Goal: Information Seeking & Learning: Learn about a topic

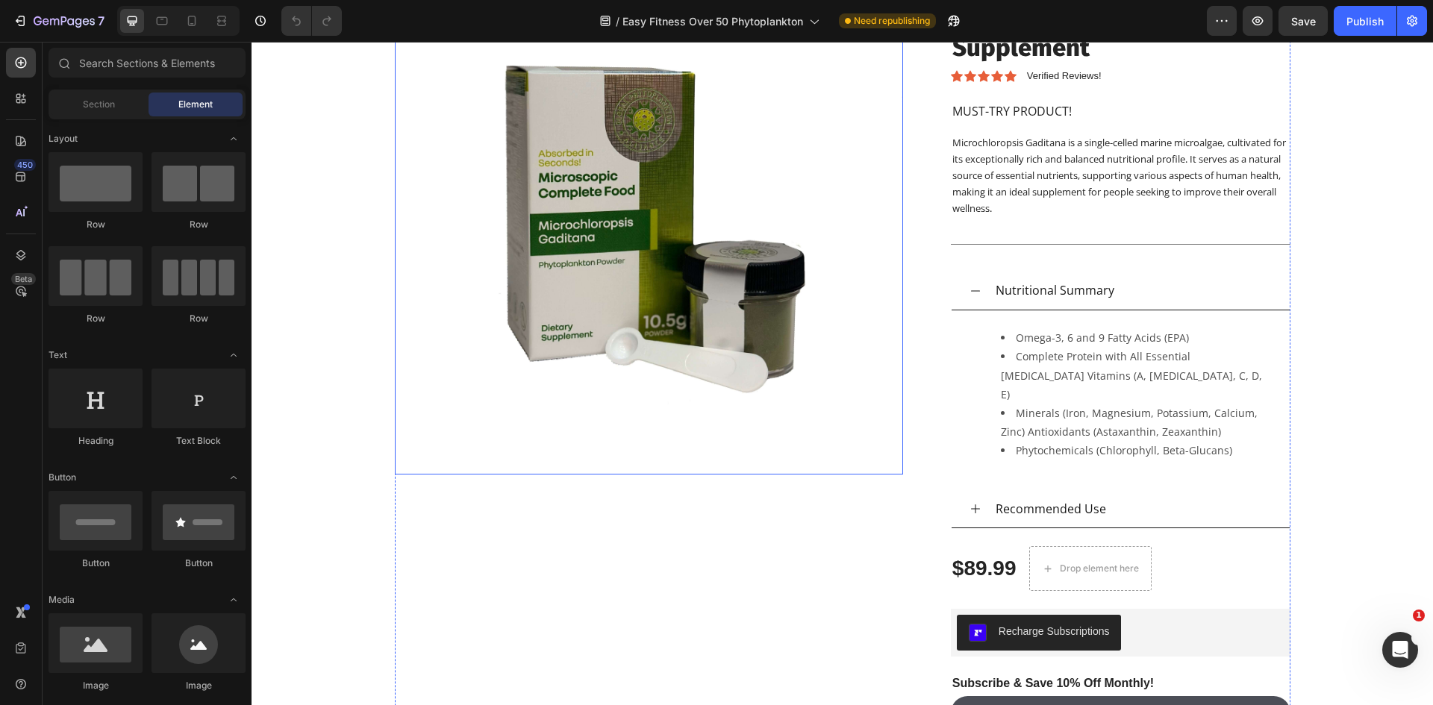
scroll to position [1941, 0]
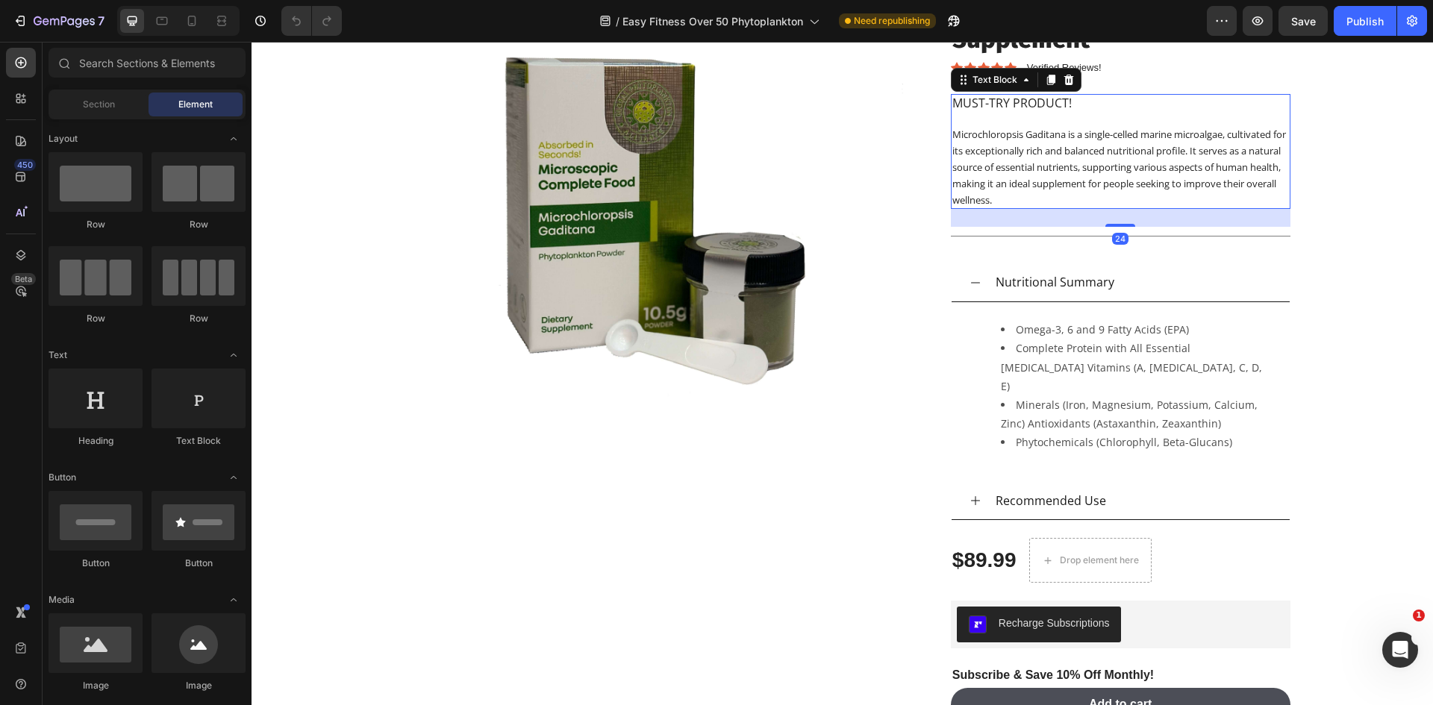
click at [1012, 162] on span "Microchloropsis Gaditana is a single-celled marine microalgae, cultivated for i…" at bounding box center [1119, 167] width 334 height 78
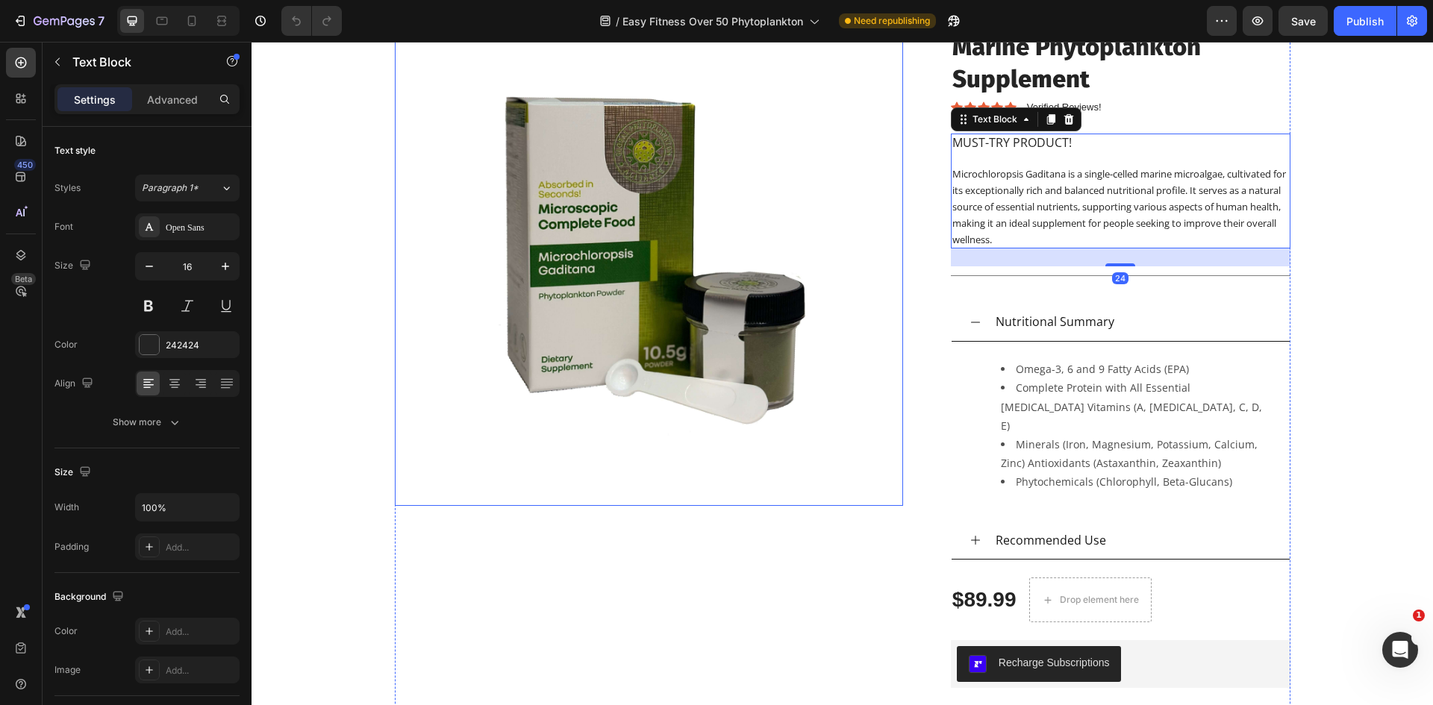
scroll to position [1866, 0]
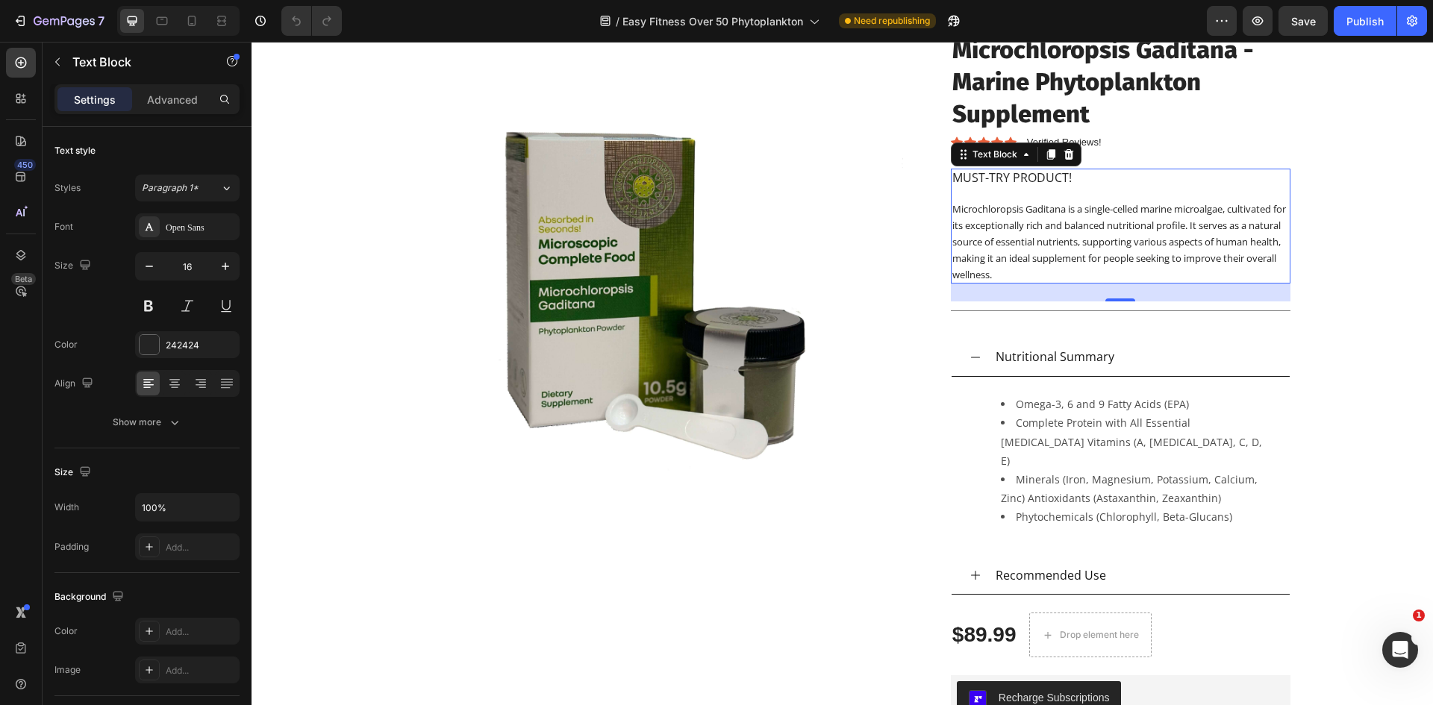
click at [1032, 225] on span "Microchloropsis Gaditana is a single-celled marine microalgae, cultivated for i…" at bounding box center [1119, 241] width 334 height 78
click at [1129, 261] on span "Microchloropsis Gaditana is a single-celled marine microalgae, cultivated for i…" at bounding box center [1119, 241] width 334 height 78
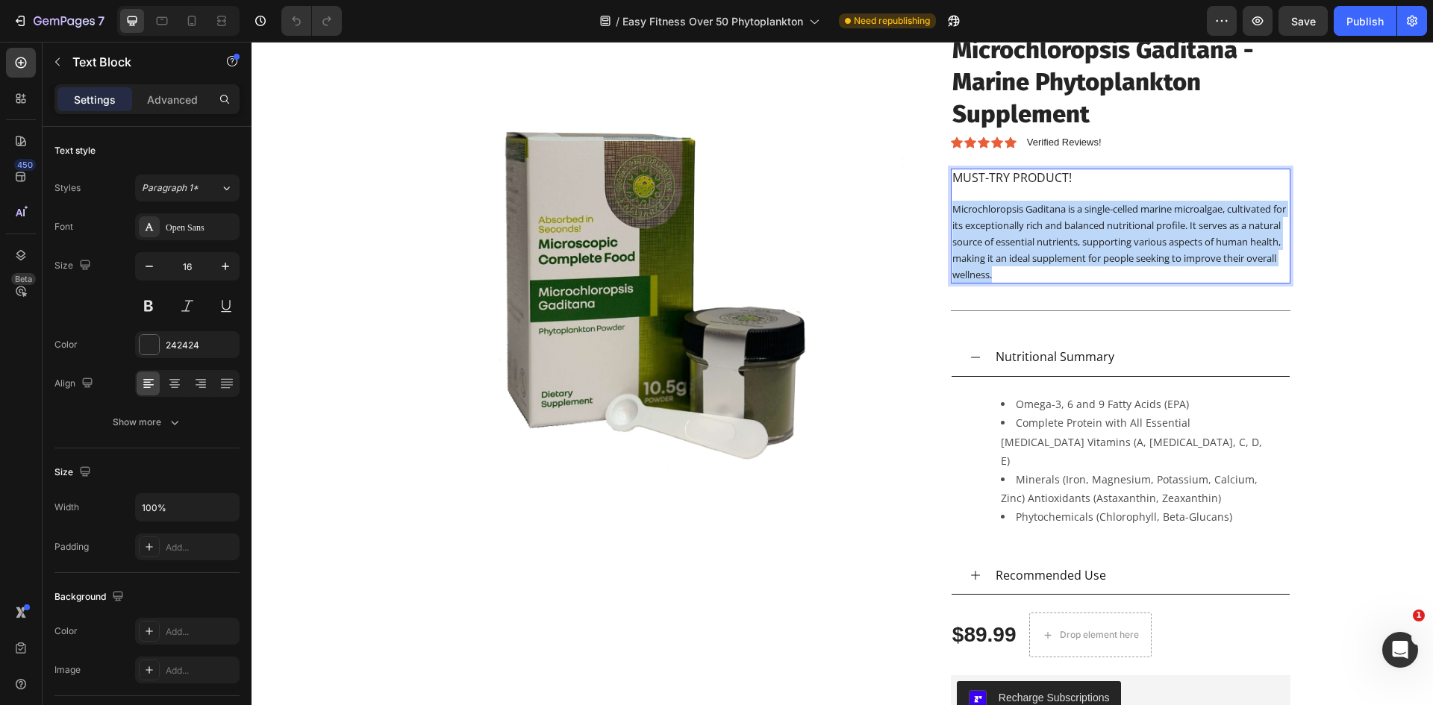
click at [1129, 261] on span "Microchloropsis Gaditana is a single-celled marine microalgae, cultivated for i…" at bounding box center [1119, 241] width 334 height 78
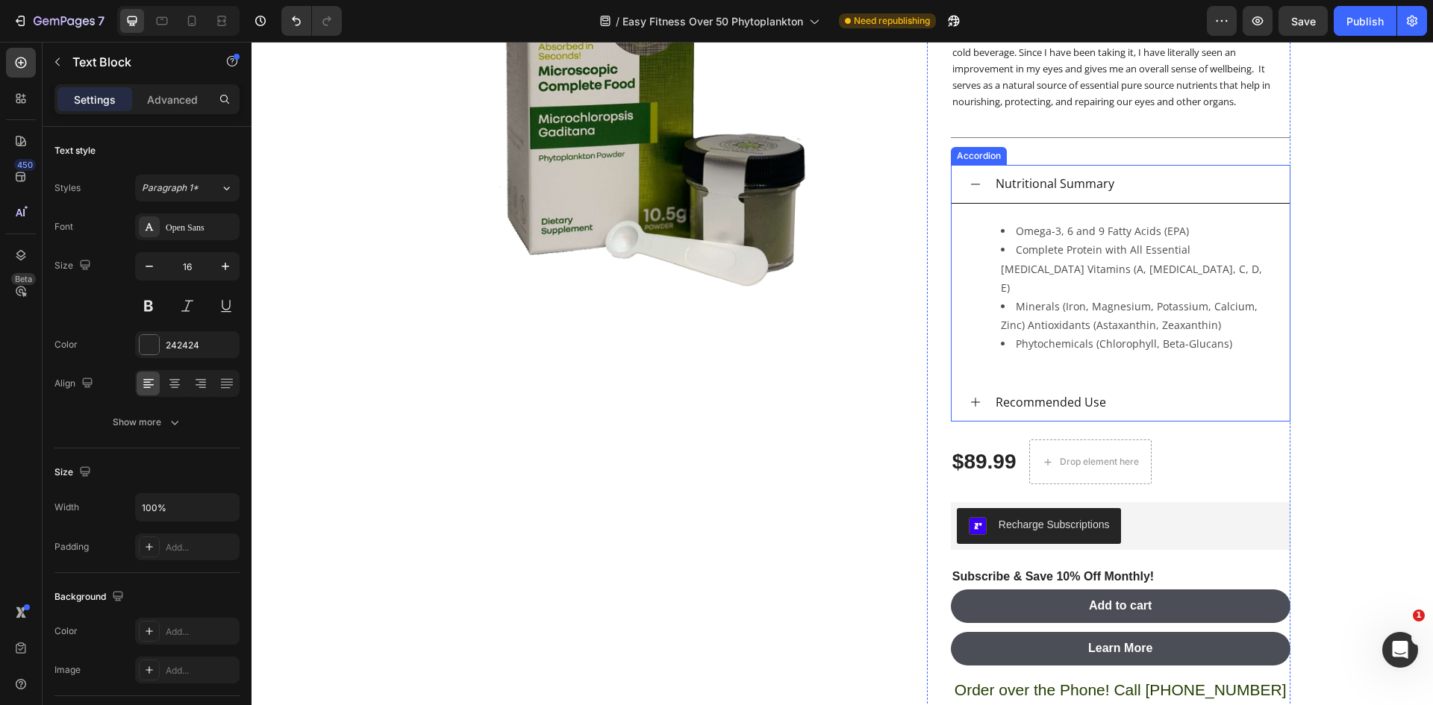
scroll to position [2015, 0]
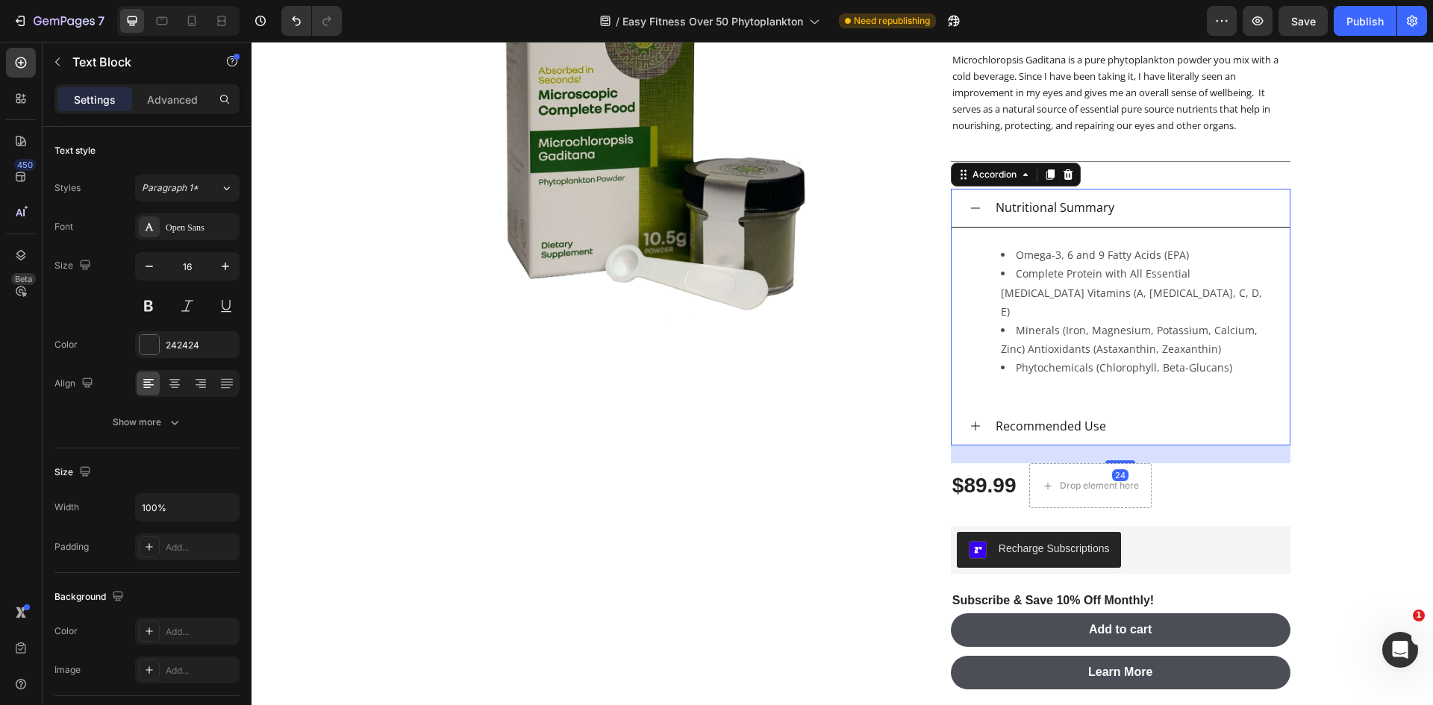
click at [961, 416] on div "Recommended Use" at bounding box center [1121, 427] width 338 height 39
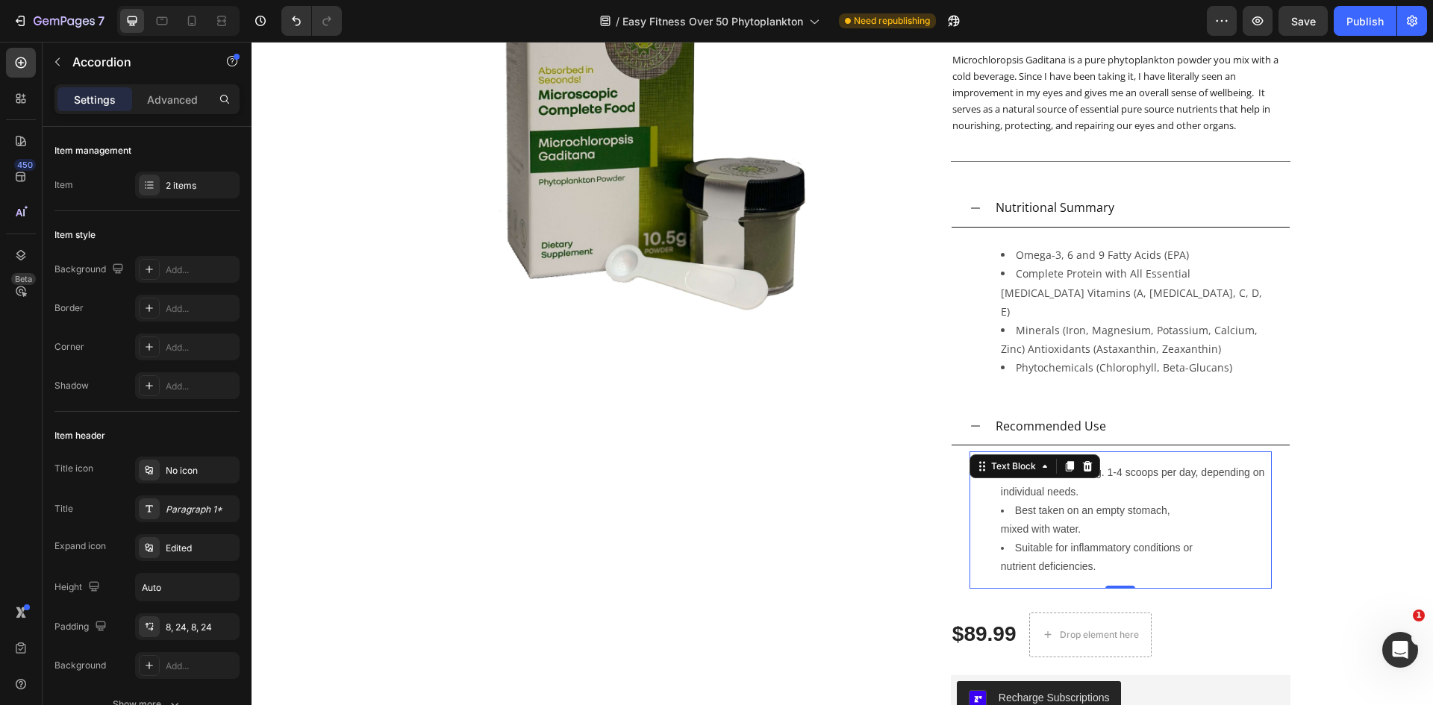
click at [1023, 502] on li "Best taken on an empty stomach, mixed with water." at bounding box center [1135, 520] width 269 height 37
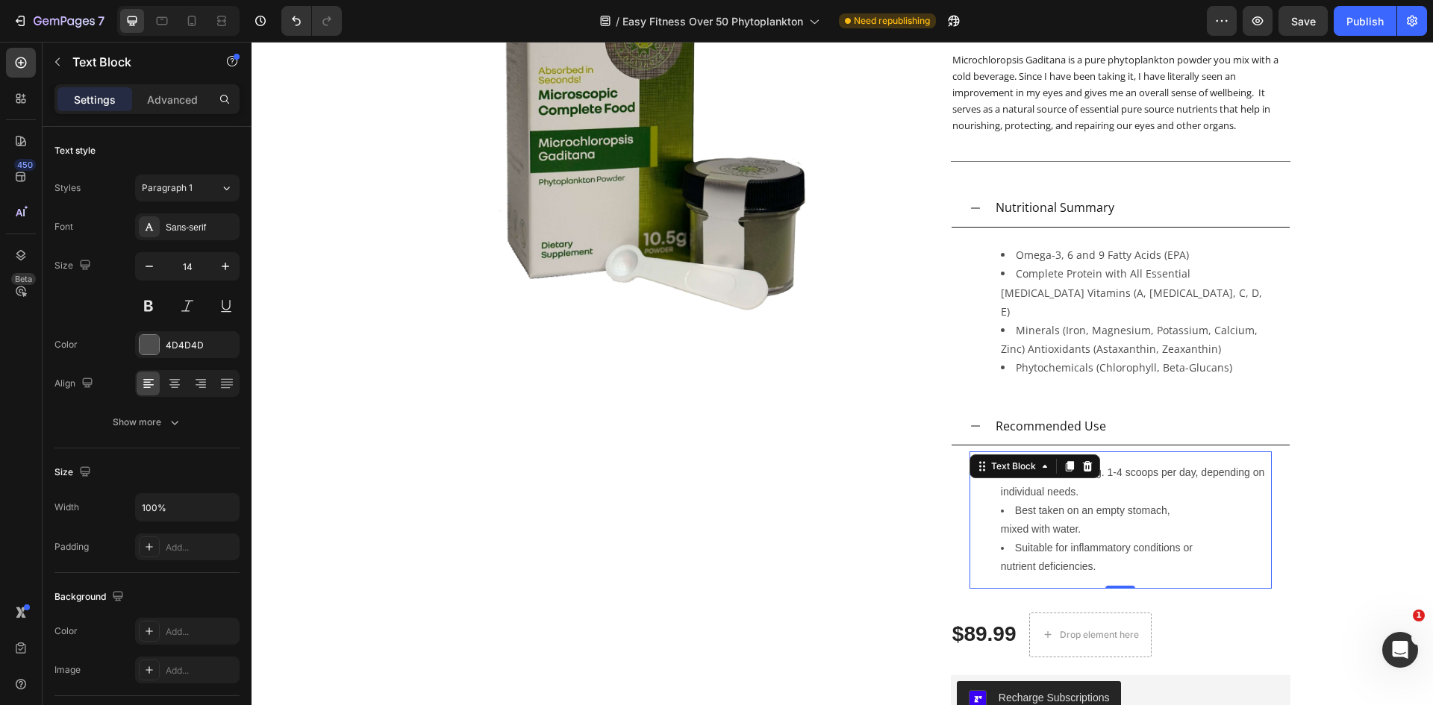
click at [1072, 539] on li "Suitable for inflammatory conditions or nutrient deficiencies." at bounding box center [1135, 557] width 269 height 37
type input "4D4D4D"
click at [1062, 455] on div "350mg per serving. 1-4 scoops per day, depending on individual needs. Best take…" at bounding box center [1121, 520] width 302 height 137
click at [1009, 542] on li "Suitable for inflammatory conditions or nutrient deficiencies." at bounding box center [1135, 557] width 269 height 37
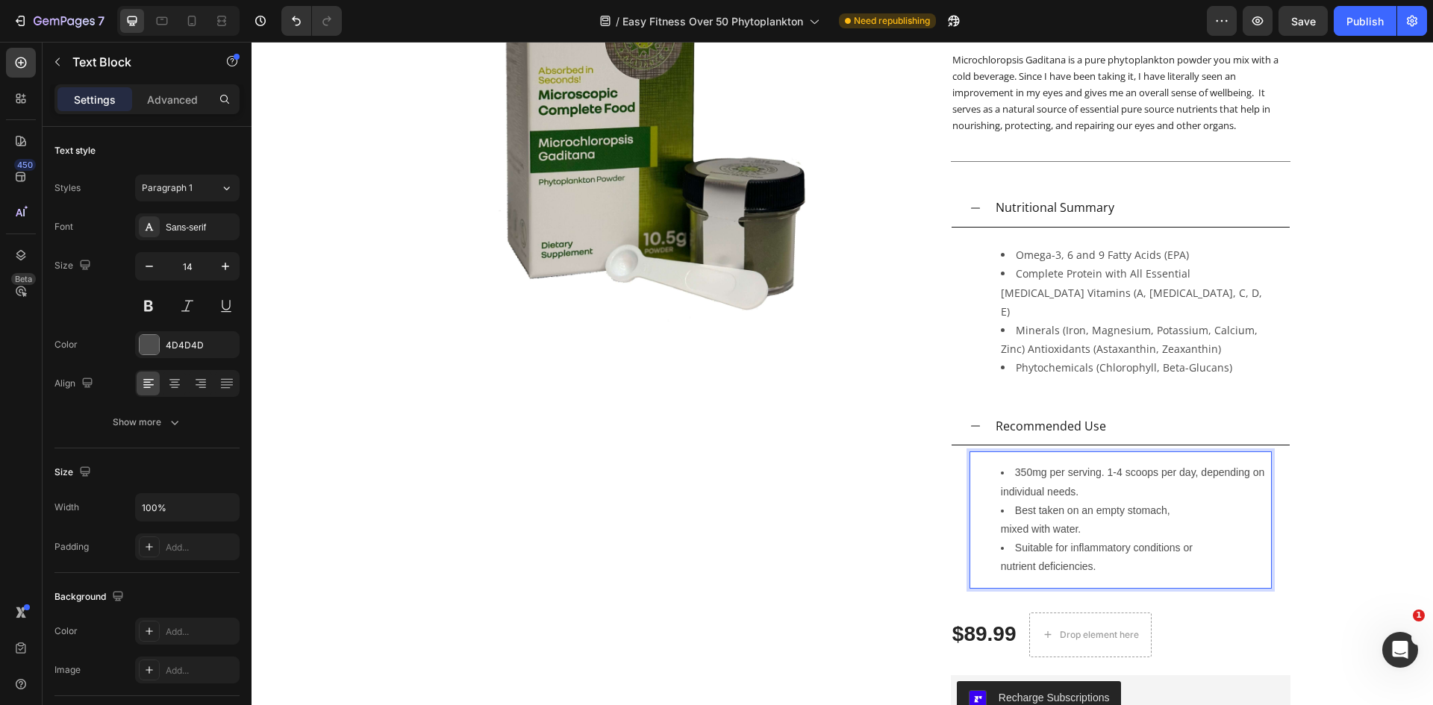
click at [1017, 539] on li "Suitable for inflammatory conditions or nutrient deficiencies." at bounding box center [1135, 557] width 269 height 37
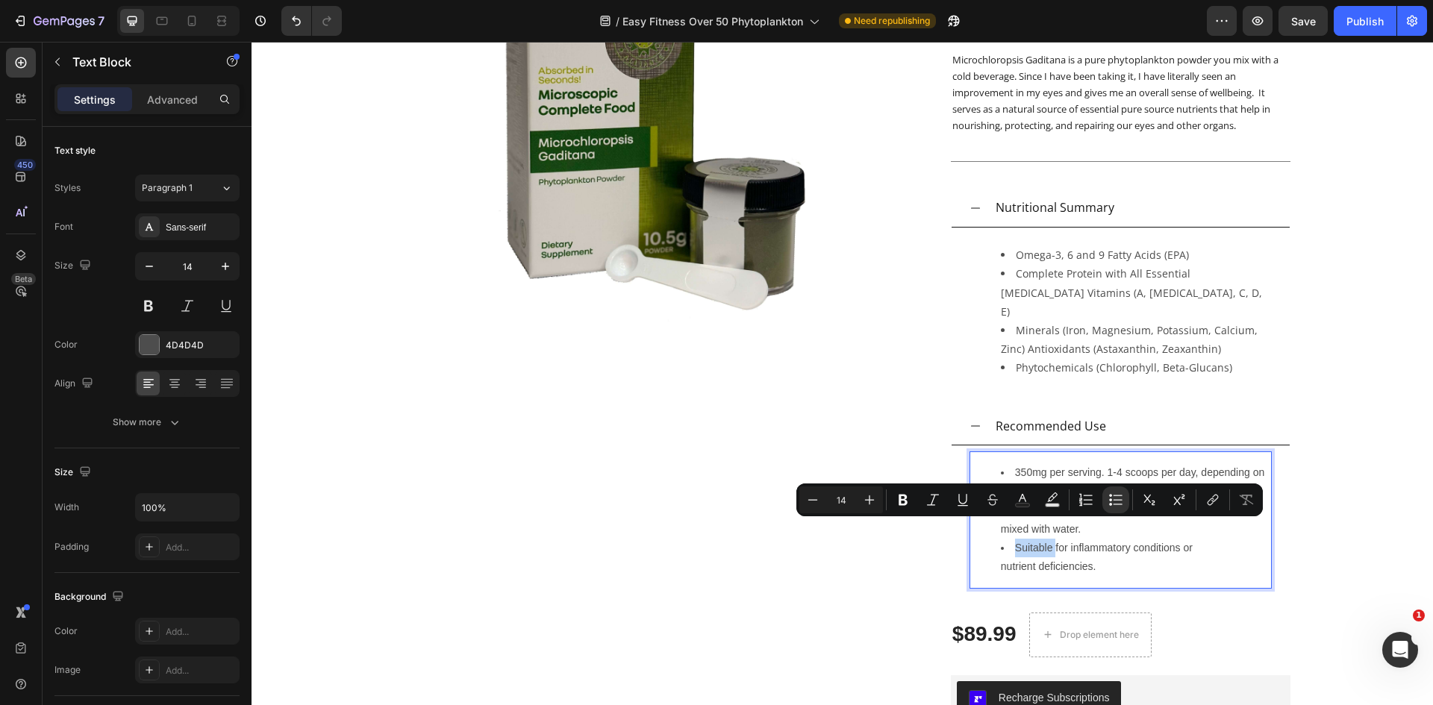
click at [1008, 539] on li "Suitable for inflammatory conditions or nutrient deficiencies." at bounding box center [1135, 557] width 269 height 37
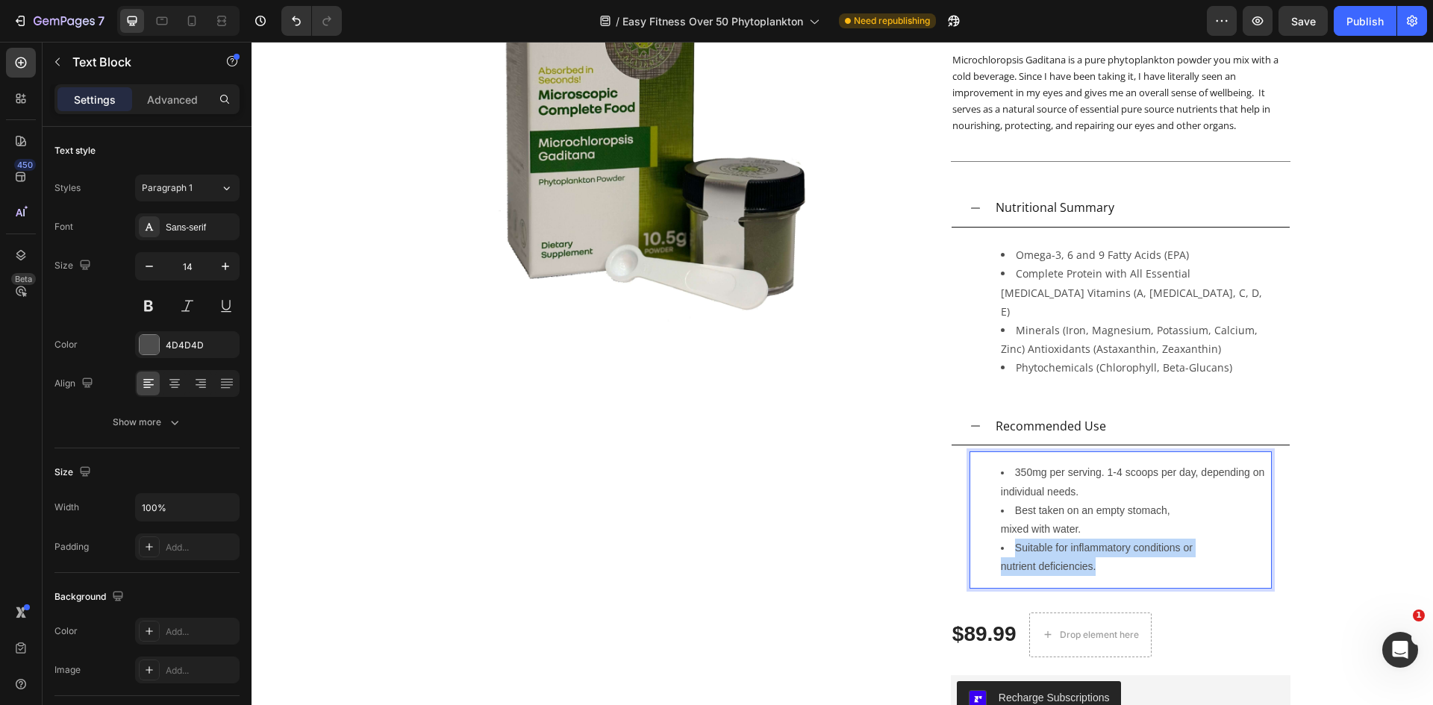
drag, startPoint x: 1005, startPoint y: 531, endPoint x: 1094, endPoint y: 547, distance: 91.1
click at [1094, 547] on li "Suitable for inflammatory conditions or nutrient deficiencies." at bounding box center [1135, 557] width 269 height 37
click at [971, 549] on p "Also suitable for inflammatory conditions or nutrient deficiencies." at bounding box center [1120, 567] width 299 height 37
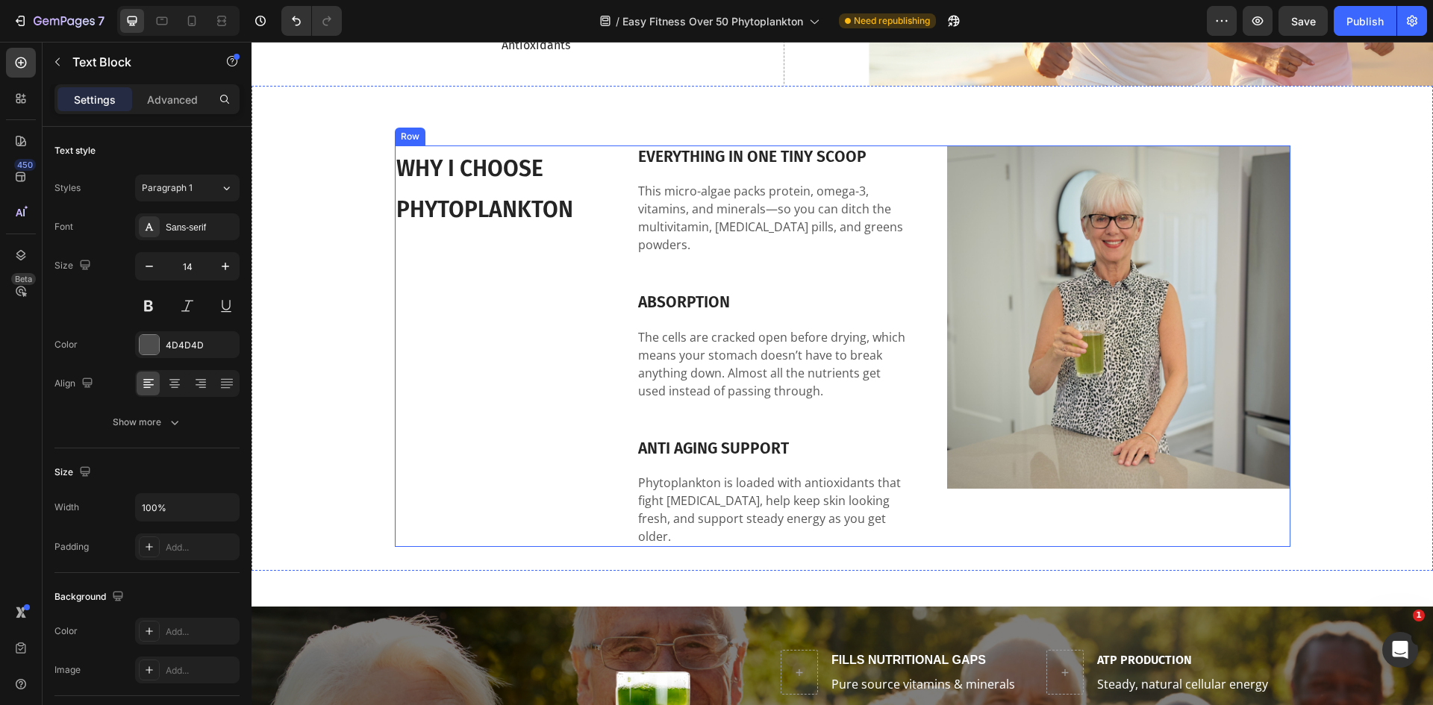
scroll to position [746, 0]
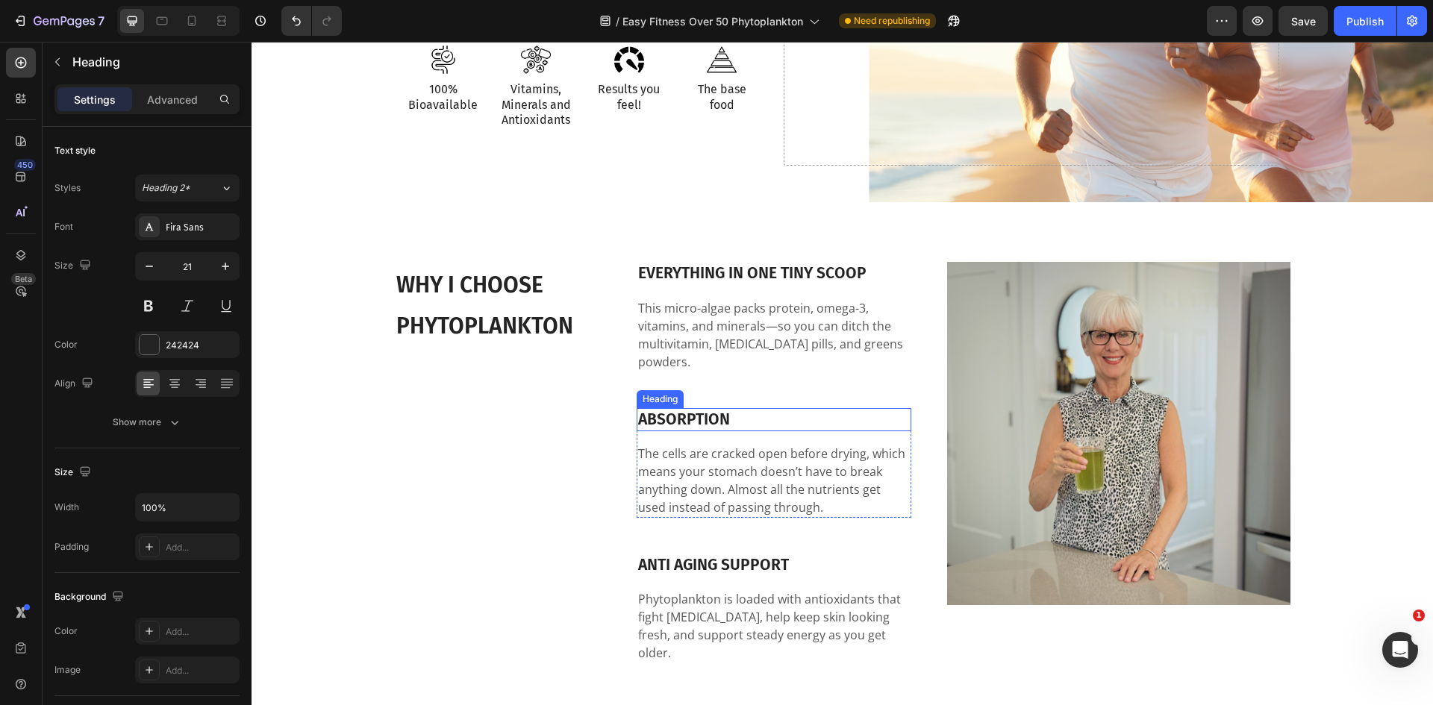
click at [654, 408] on h3 "ABSORPTION" at bounding box center [774, 419] width 275 height 23
click at [722, 445] on p "The cells are cracked open before drying, which means your stomach doesn’t have…" at bounding box center [774, 481] width 272 height 72
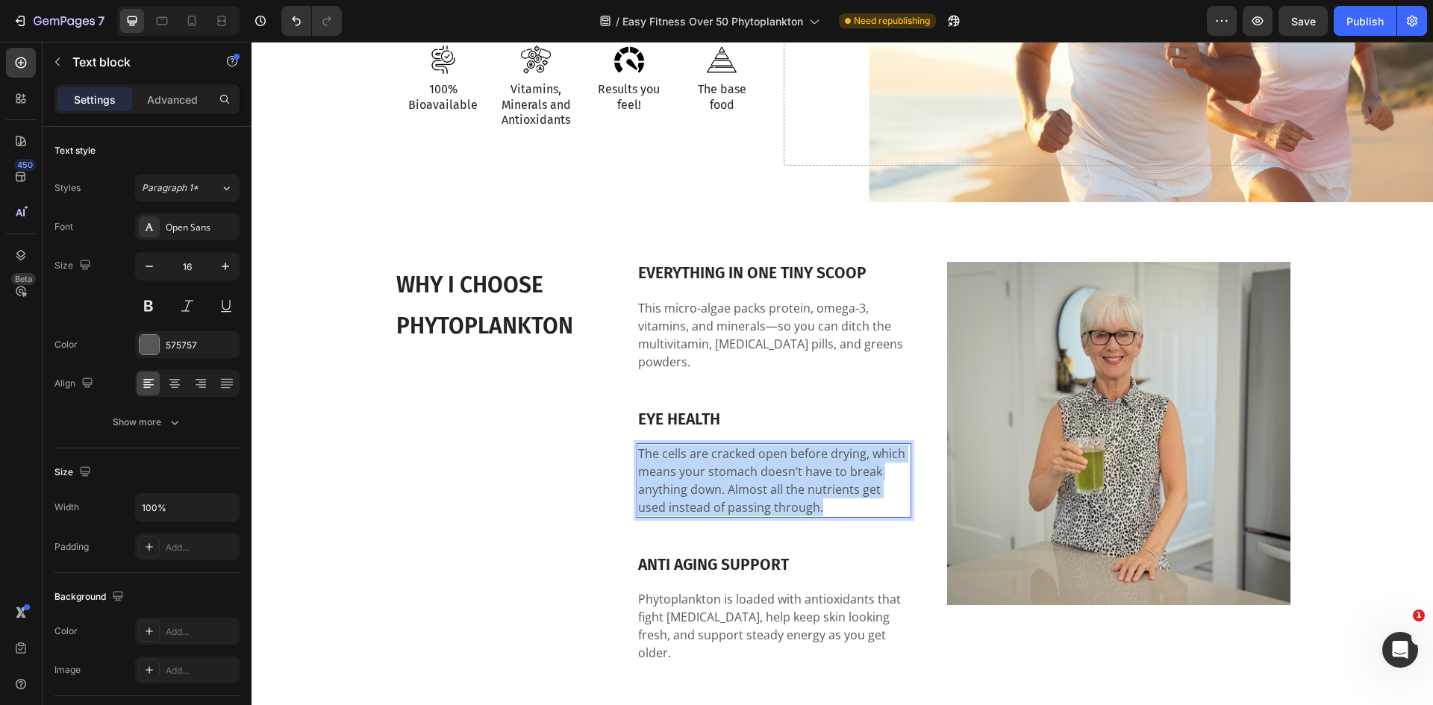
click at [722, 445] on p "The cells are cracked open before drying, which means your stomach doesn’t have…" at bounding box center [774, 481] width 272 height 72
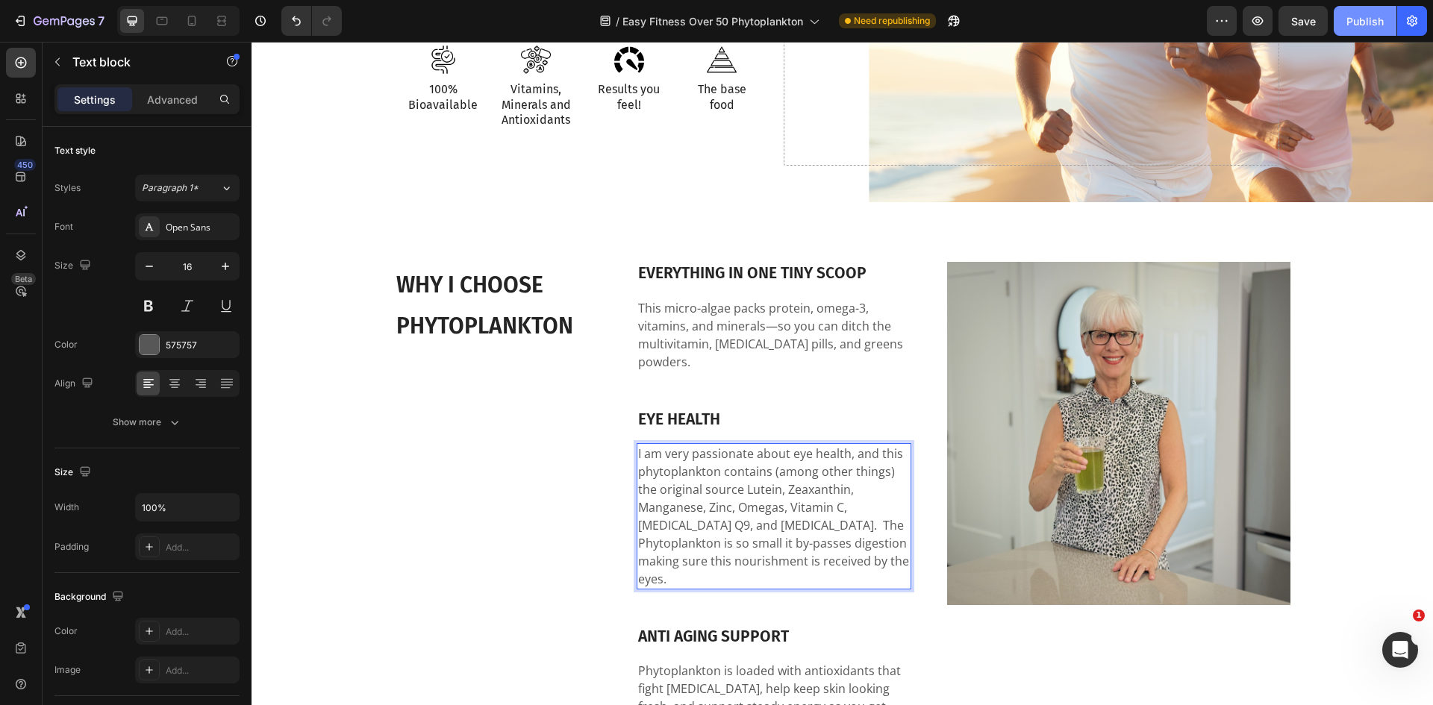
click at [1368, 17] on div "Publish" at bounding box center [1364, 21] width 37 height 16
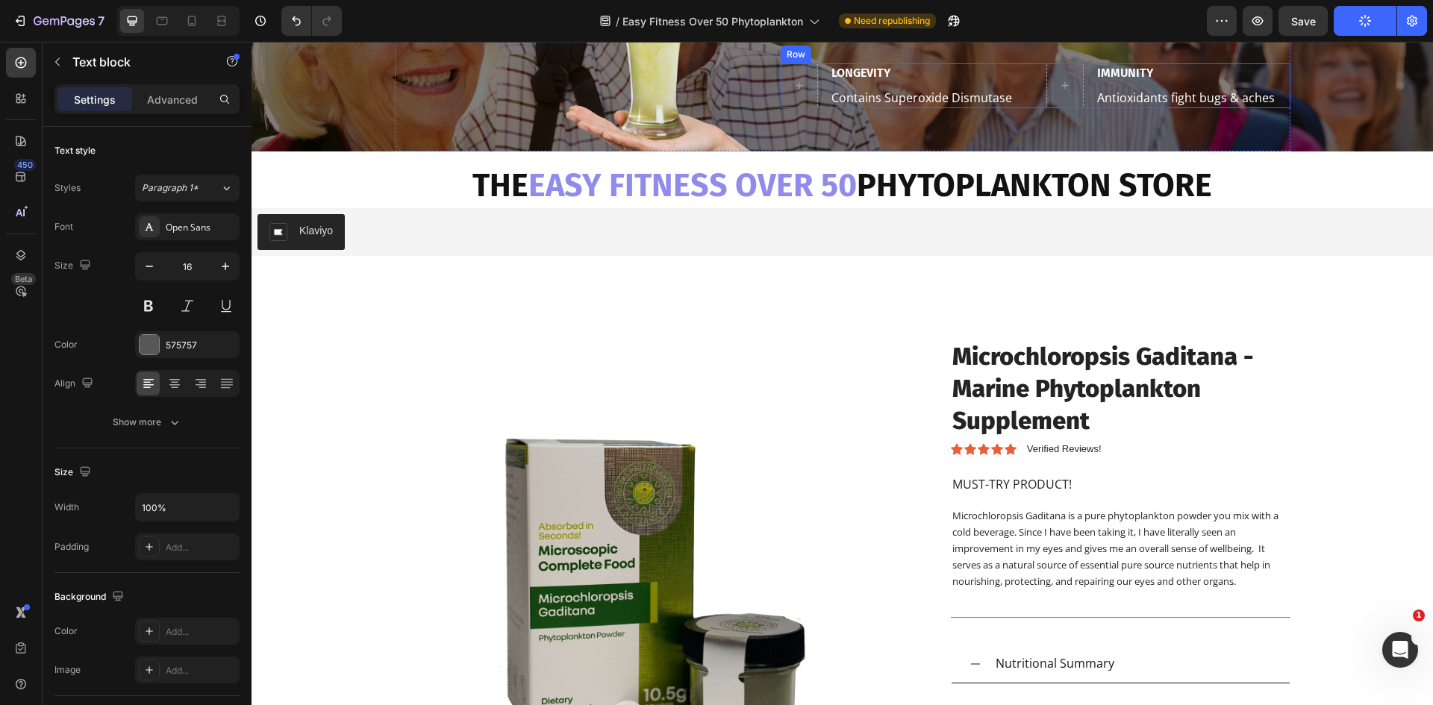
scroll to position [1866, 0]
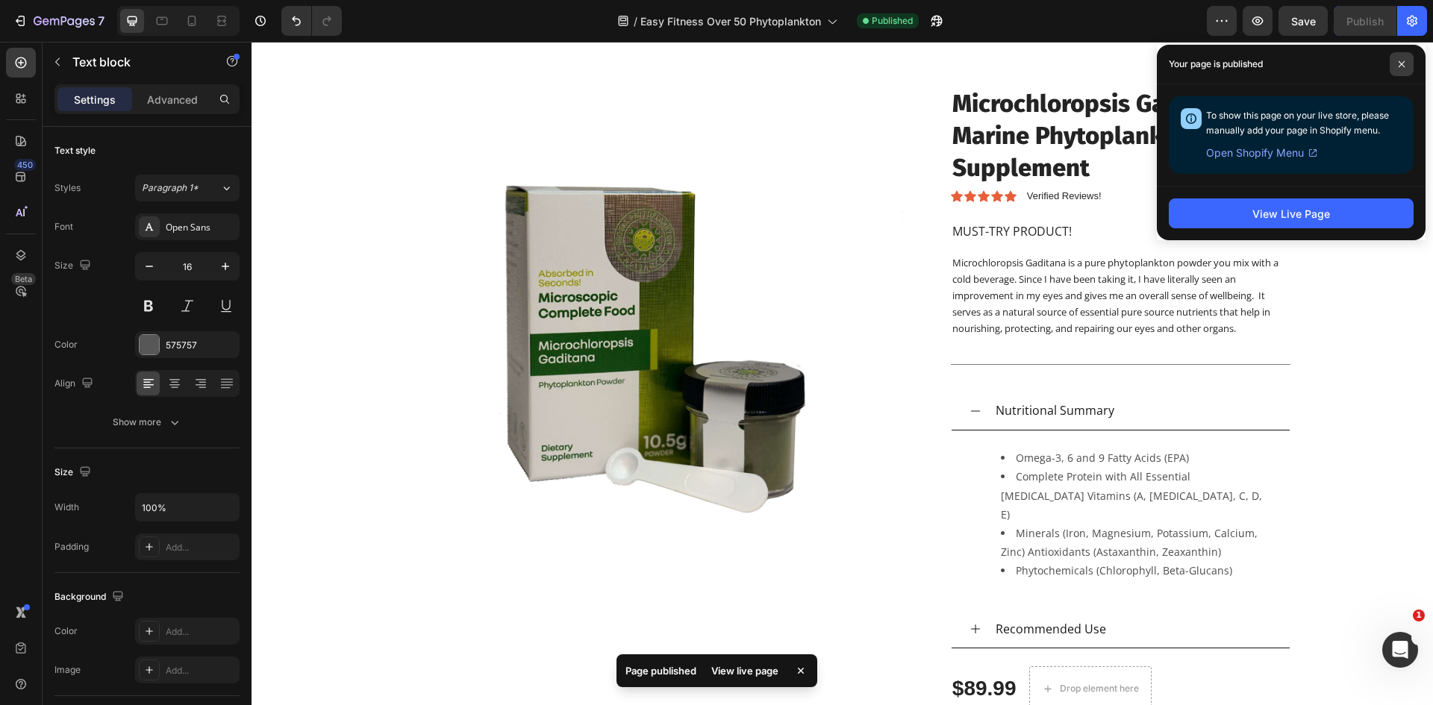
click at [1390, 69] on span at bounding box center [1402, 64] width 24 height 24
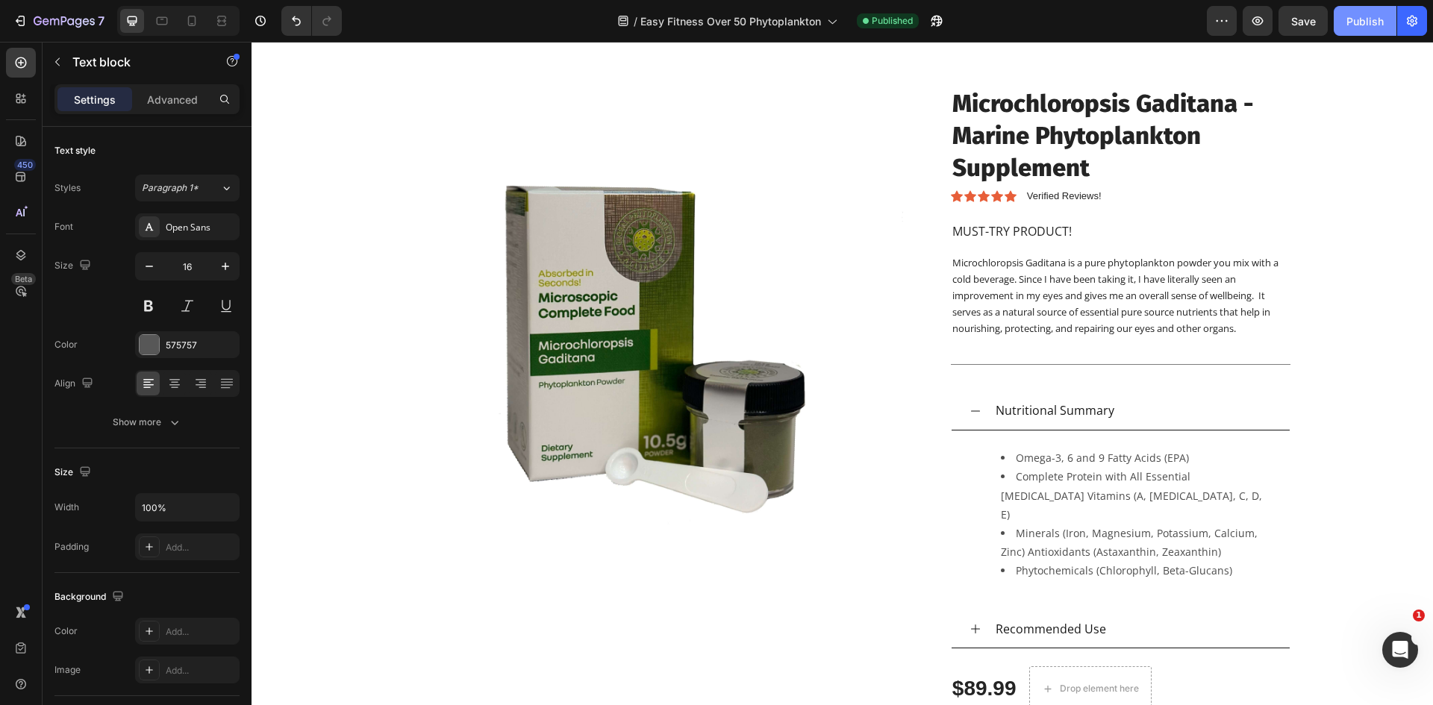
click at [1369, 24] on div "Publish" at bounding box center [1364, 21] width 37 height 16
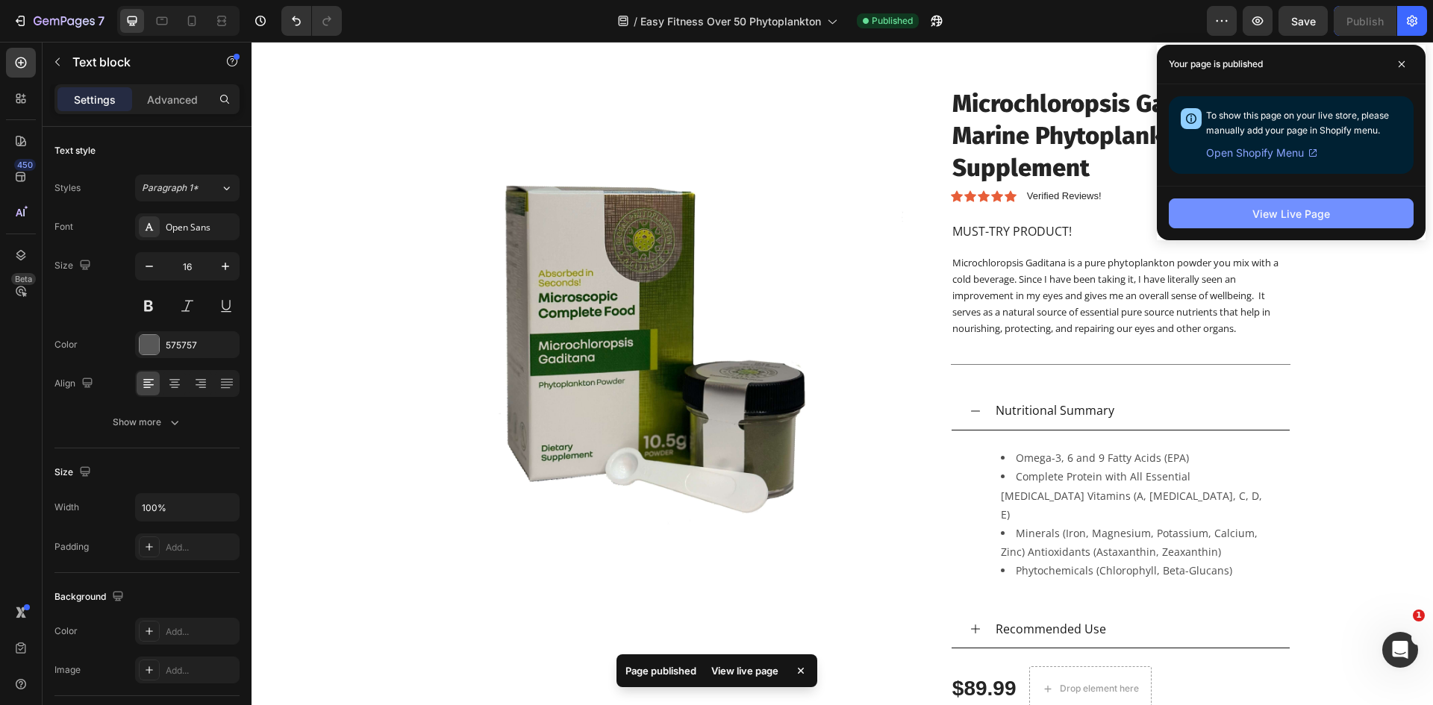
click at [1284, 219] on div "View Live Page" at bounding box center [1291, 214] width 78 height 16
